Goal: Task Accomplishment & Management: Complete application form

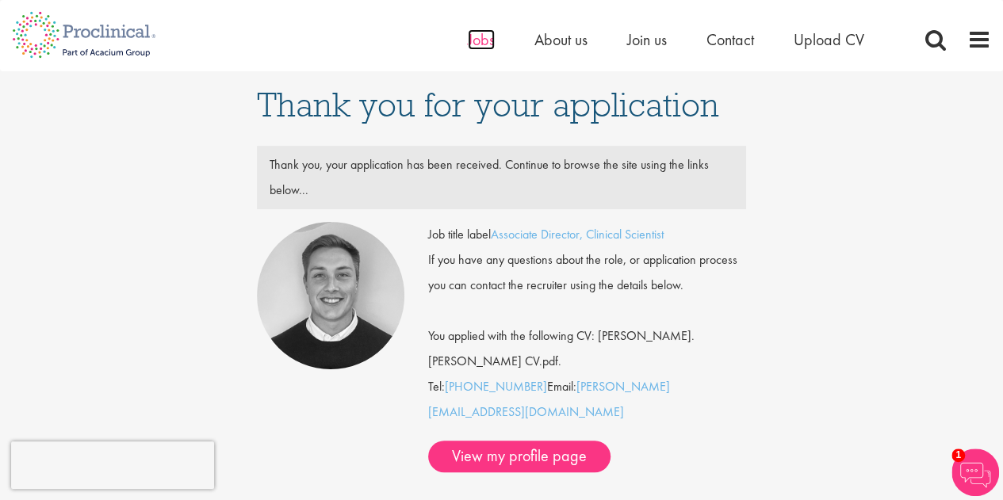
click at [489, 42] on span "Jobs" at bounding box center [481, 39] width 27 height 21
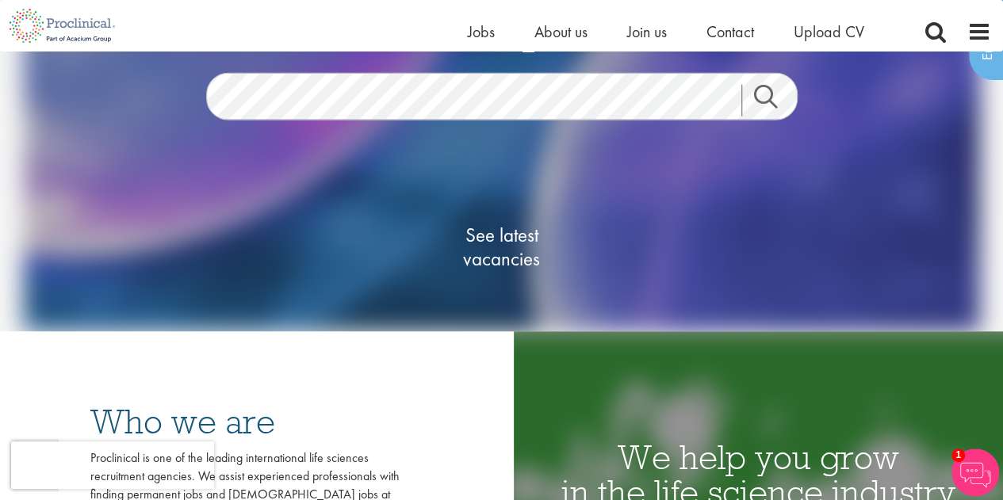
scroll to position [159, 0]
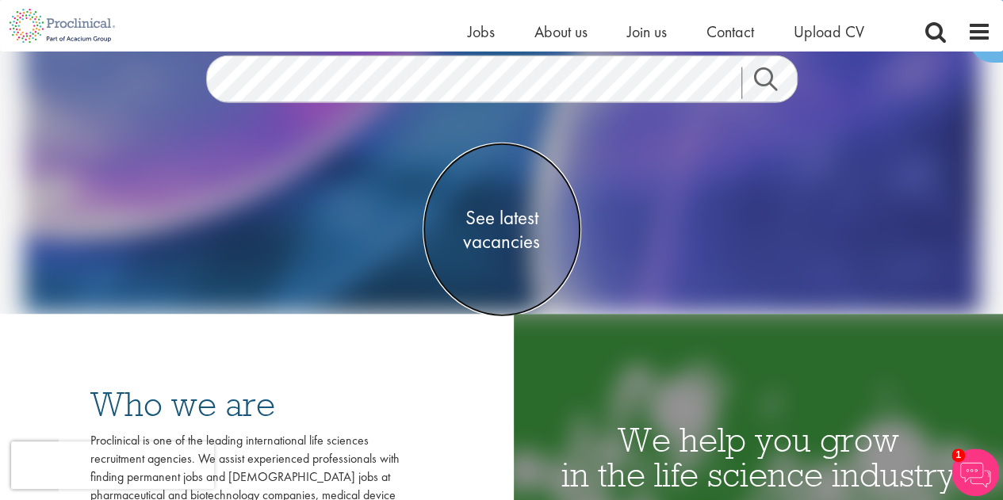
click at [501, 236] on span "See latest vacancies" at bounding box center [501, 230] width 159 height 48
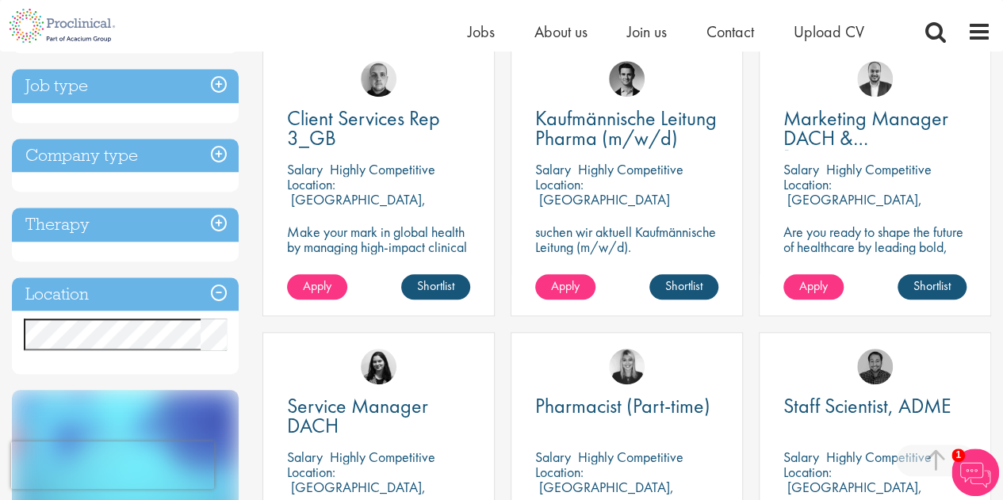
scroll to position [634, 0]
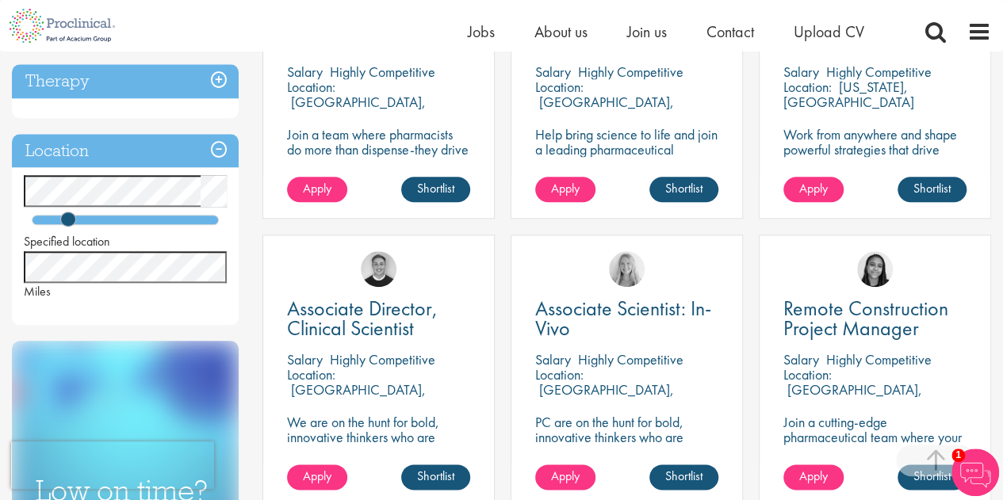
scroll to position [713, 0]
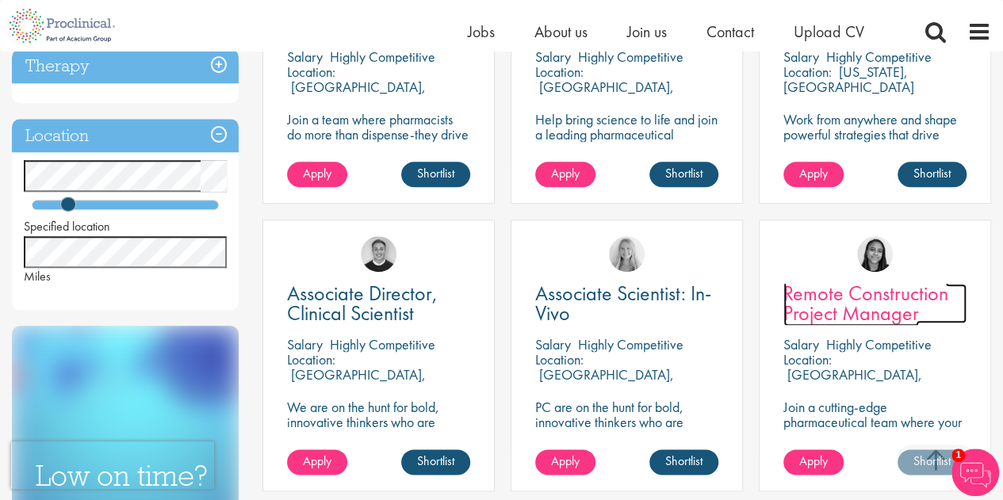
click at [868, 308] on span "Remote Construction Project Manager" at bounding box center [865, 303] width 165 height 47
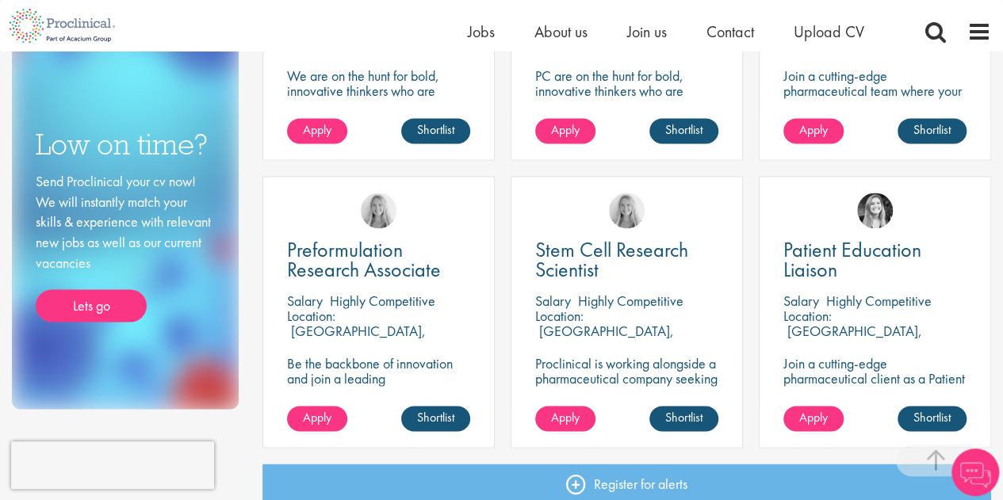
scroll to position [1124, 0]
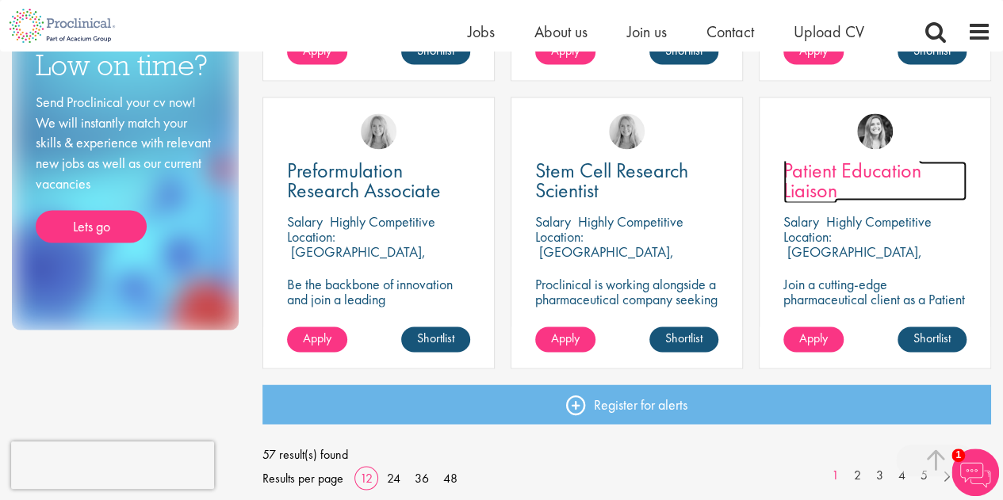
click at [828, 197] on span "Patient Education Liaison" at bounding box center [852, 180] width 138 height 47
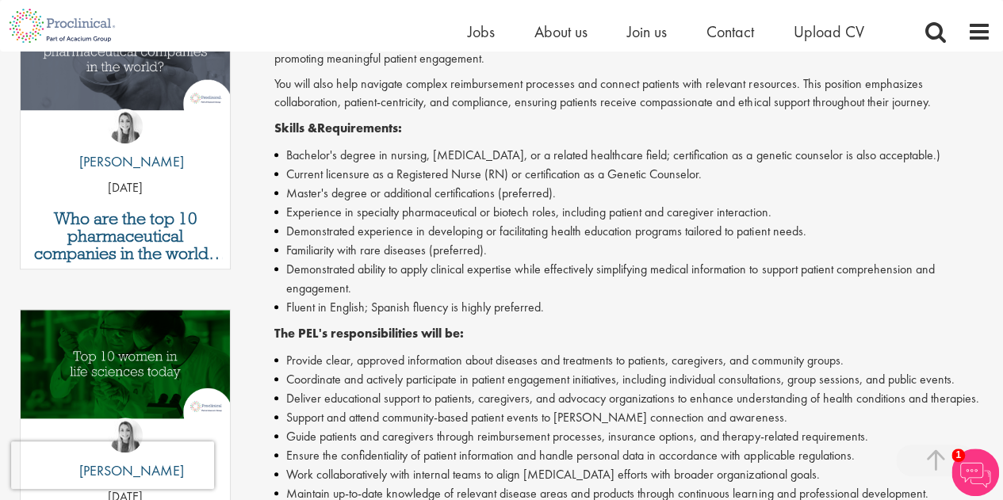
scroll to position [555, 0]
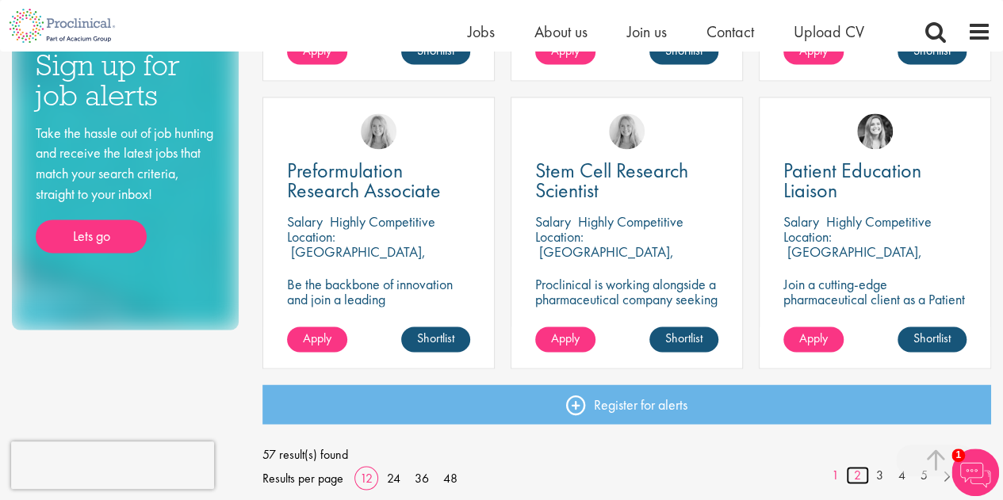
click at [858, 476] on link "2" at bounding box center [857, 475] width 23 height 18
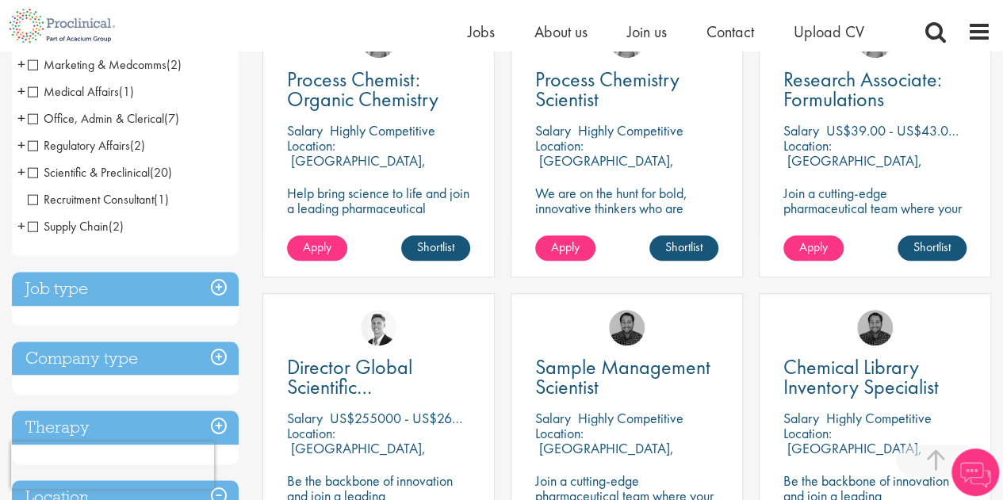
scroll to position [317, 0]
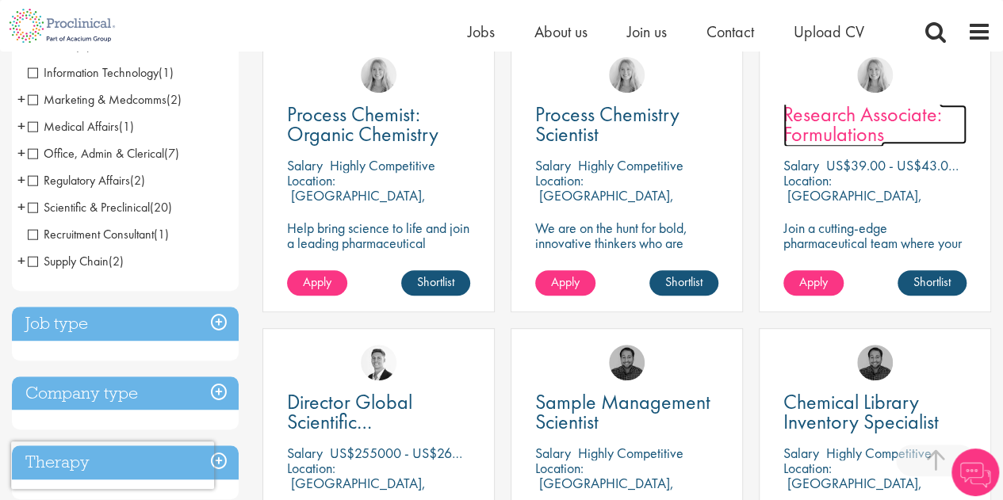
click at [847, 128] on span "Research Associate: Formulations" at bounding box center [862, 124] width 159 height 47
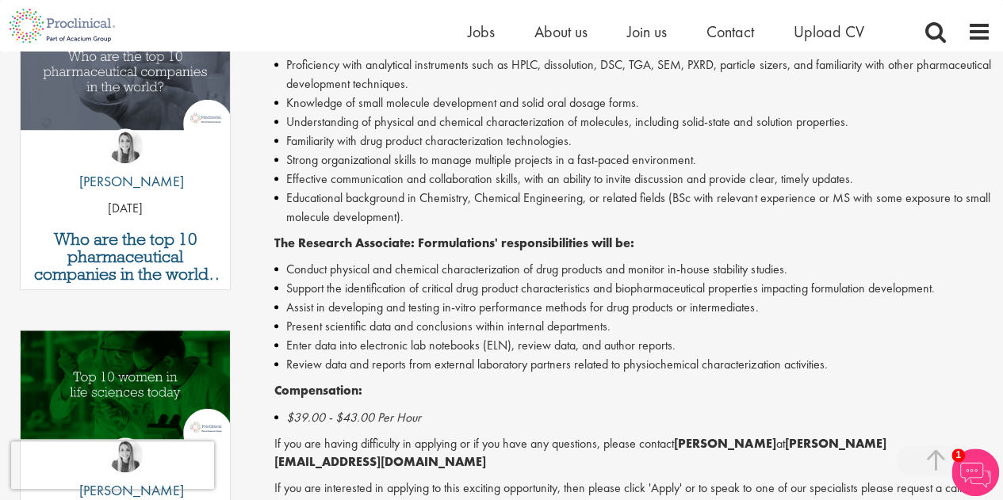
scroll to position [476, 0]
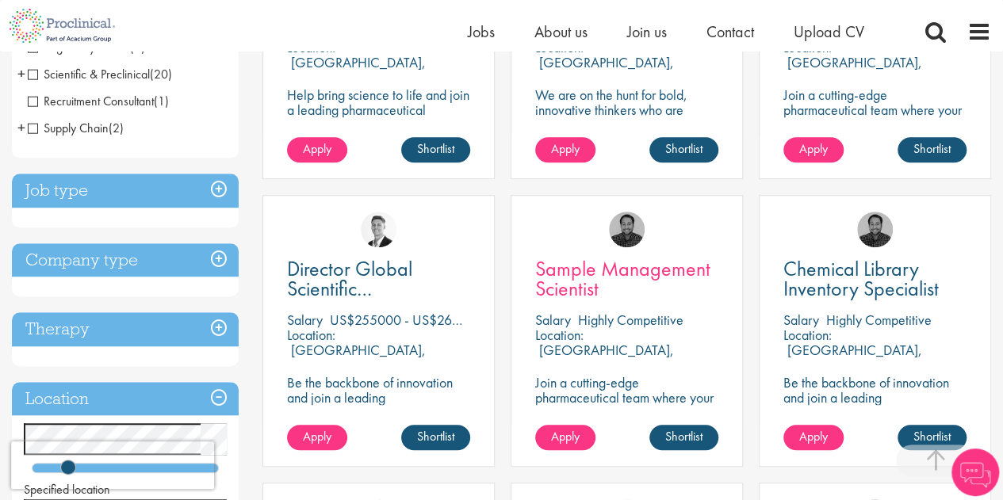
scroll to position [476, 0]
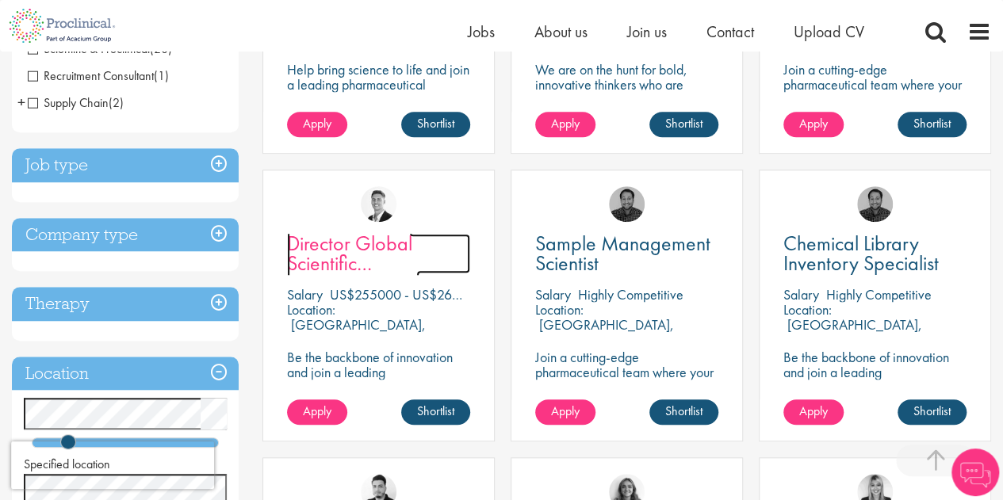
click at [348, 258] on span "Director Global Scientific Communications" at bounding box center [353, 263] width 132 height 67
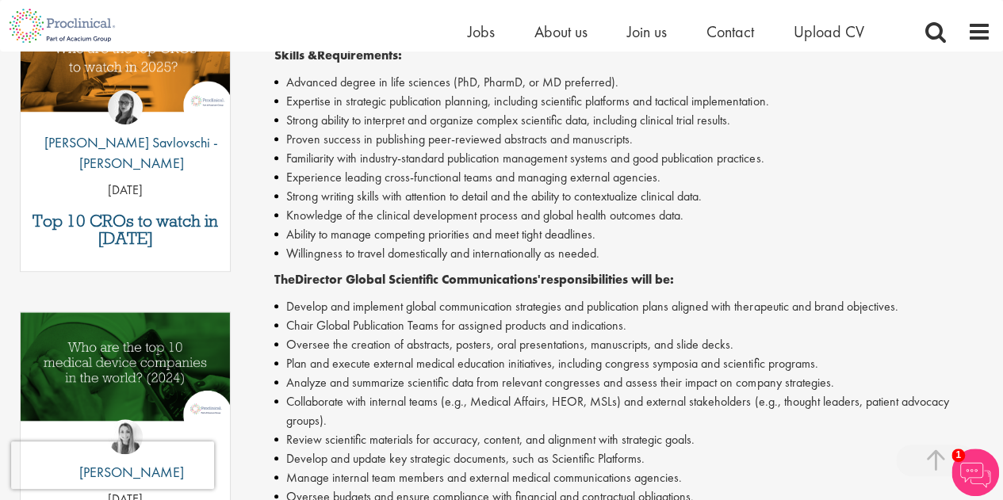
scroll to position [555, 0]
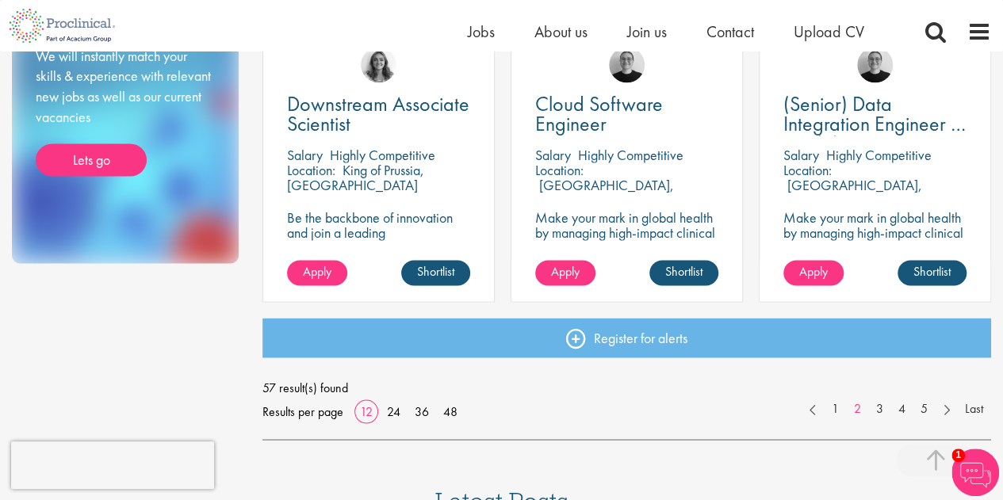
scroll to position [1268, 0]
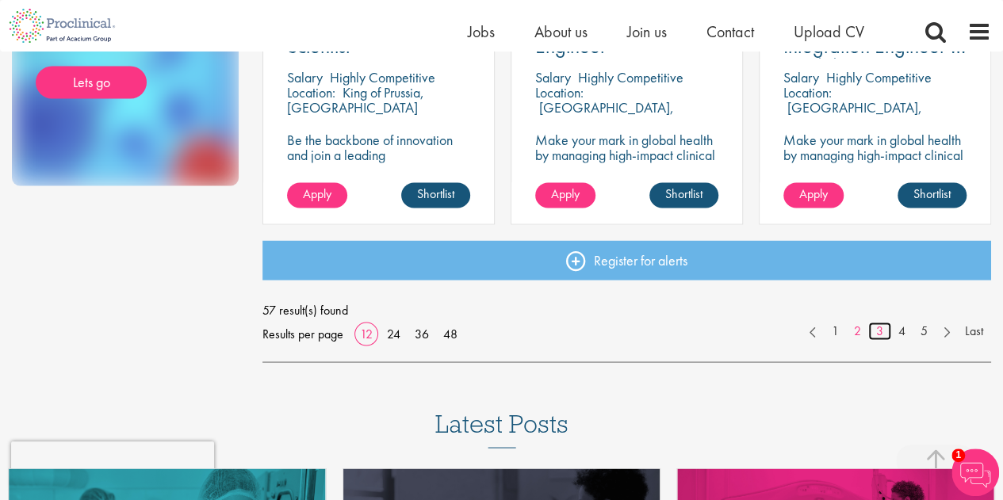
click at [880, 337] on link "3" at bounding box center [879, 331] width 23 height 18
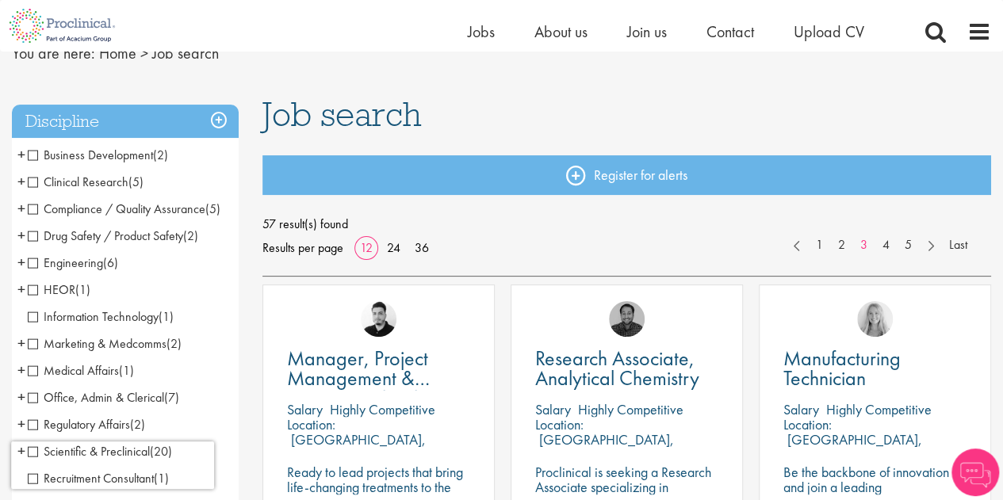
scroll to position [220, 0]
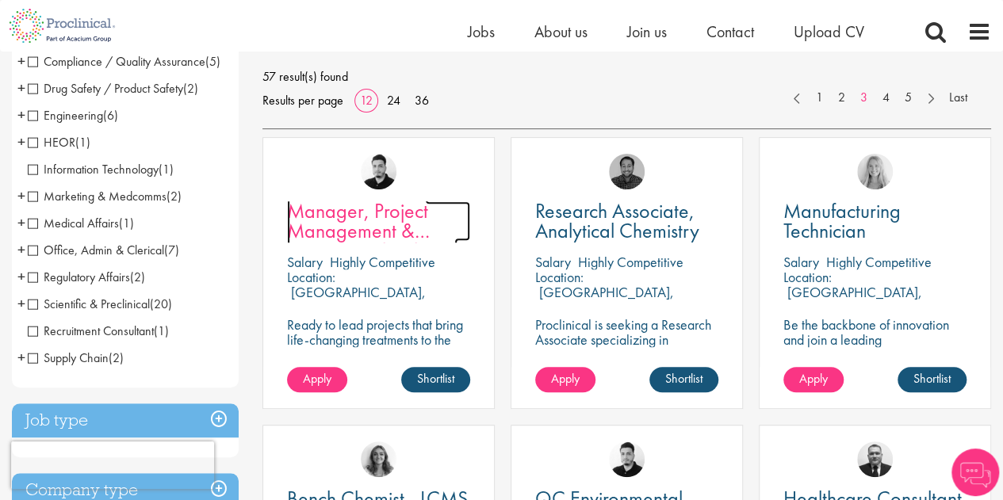
click at [352, 227] on span "Manager, Project Management & Operational Delivery" at bounding box center [372, 230] width 170 height 67
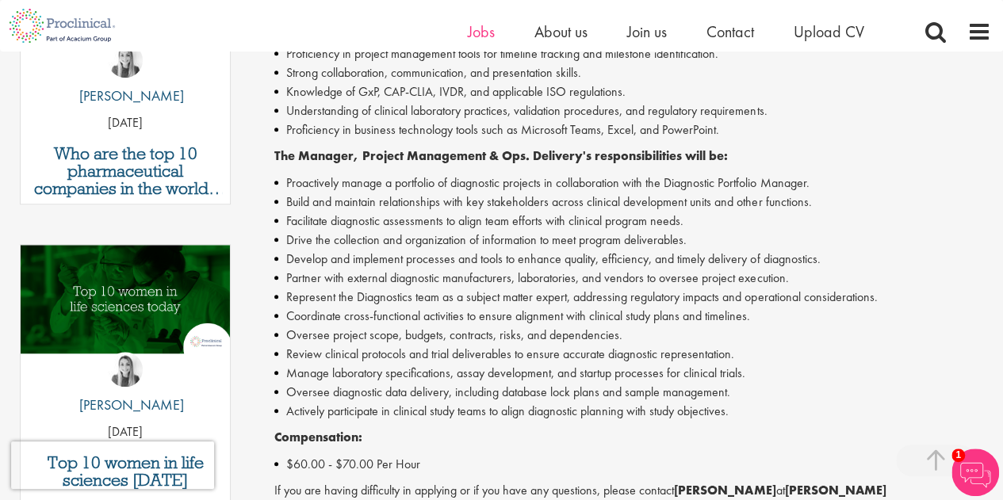
scroll to position [634, 0]
